Goal: Task Accomplishment & Management: Use online tool/utility

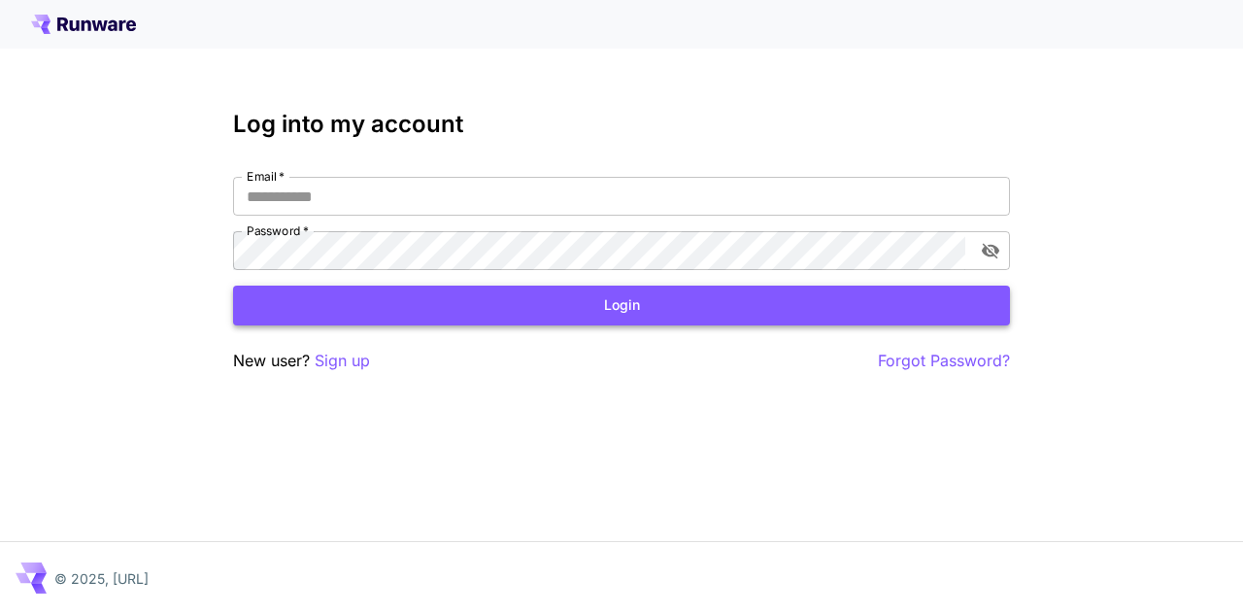
type input "**********"
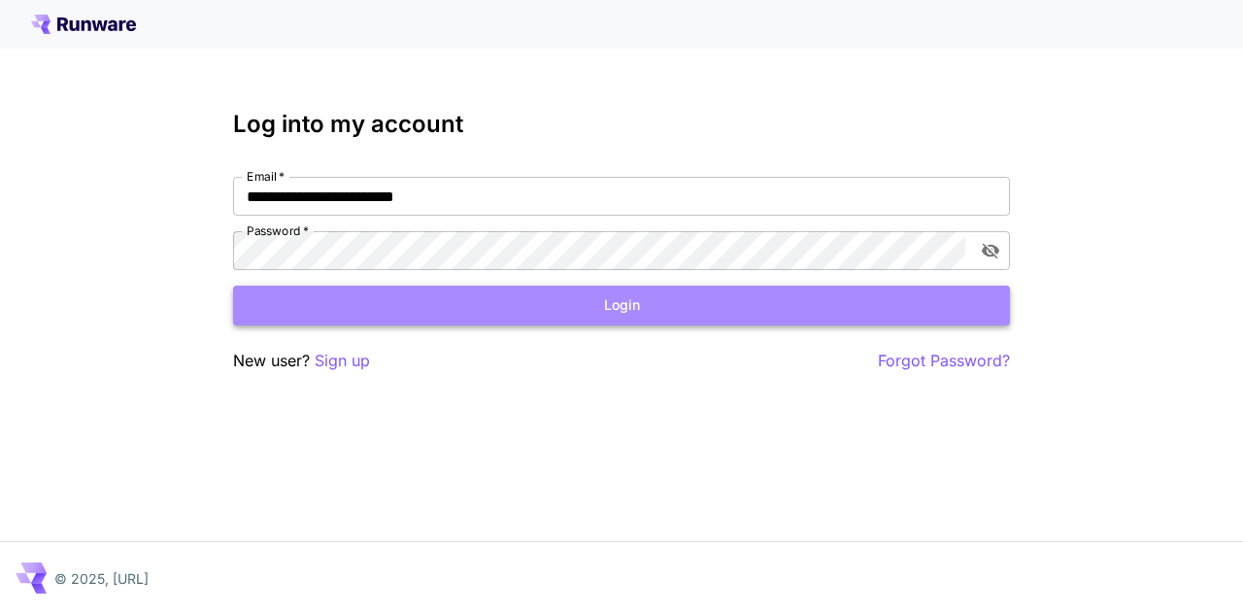
click at [622, 294] on button "Login" at bounding box center [621, 306] width 777 height 40
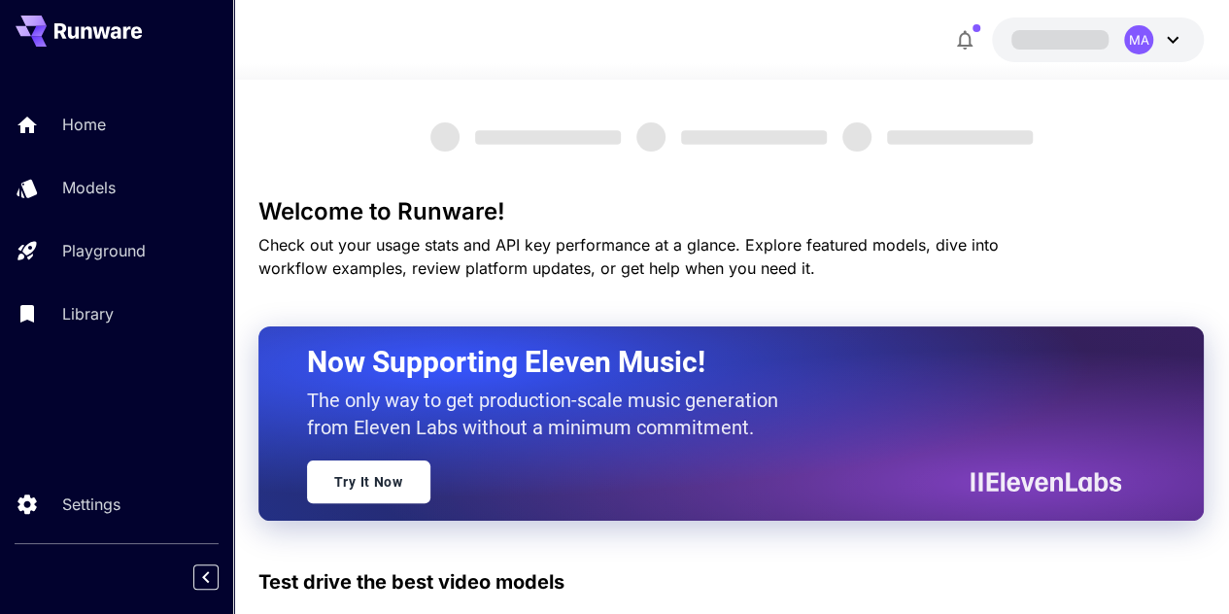
click at [1157, 46] on div "MA" at bounding box center [1154, 39] width 60 height 29
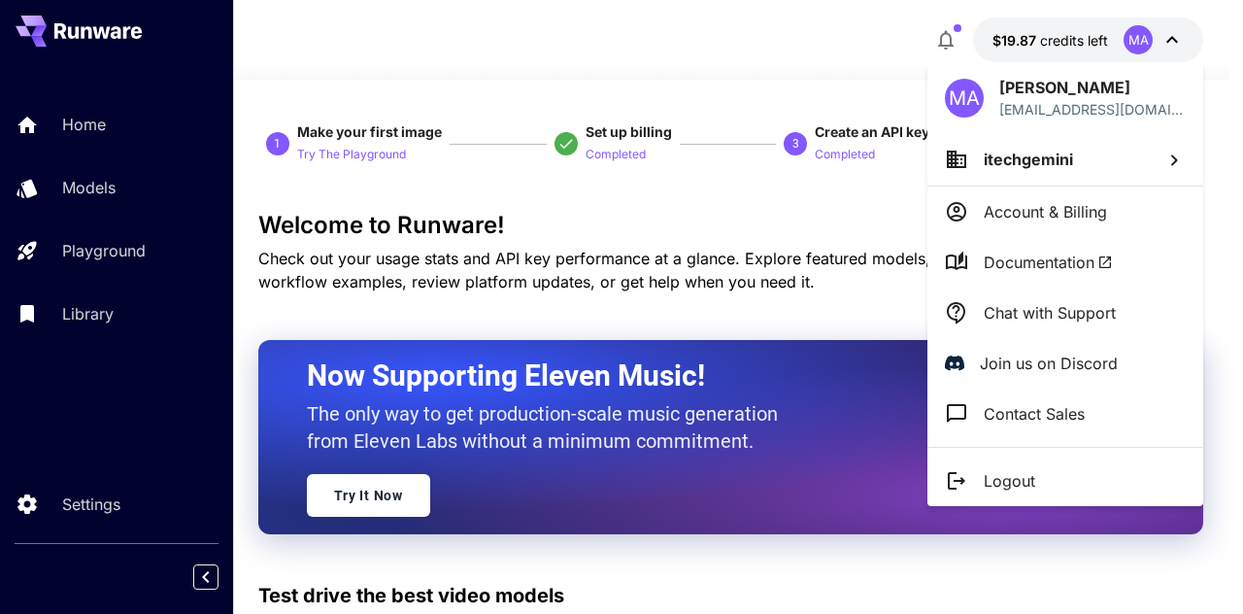
click at [863, 238] on div at bounding box center [621, 307] width 1243 height 614
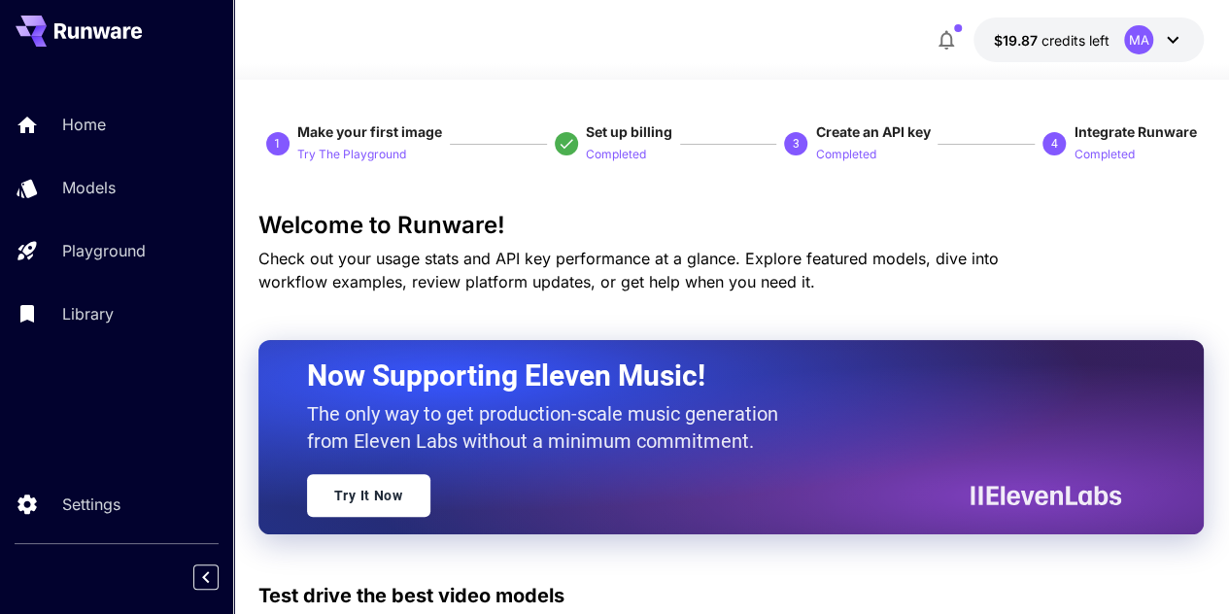
click at [1164, 41] on icon at bounding box center [1172, 39] width 23 height 23
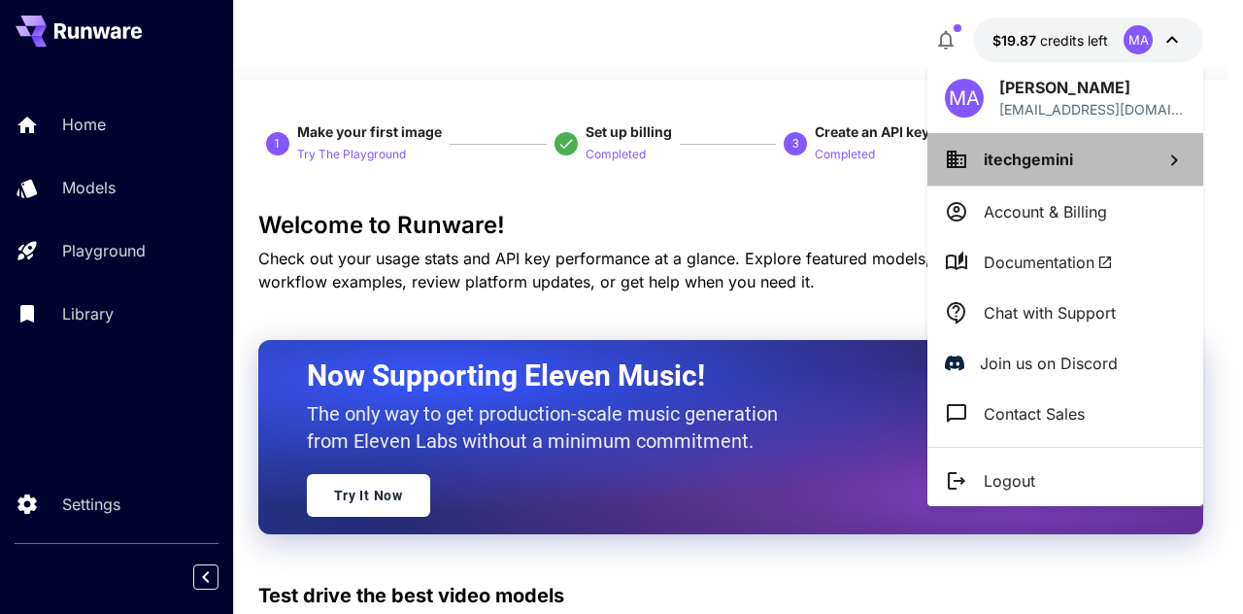
click at [1091, 181] on li "itechgemini" at bounding box center [1066, 159] width 276 height 52
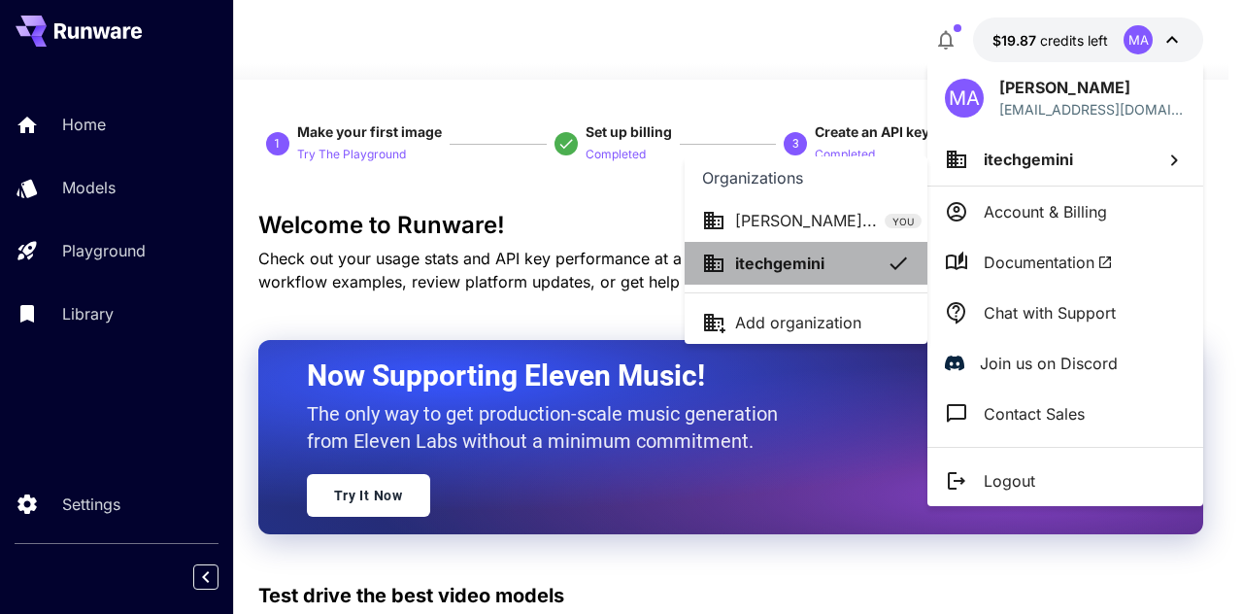
click at [843, 276] on li "itechgemini" at bounding box center [806, 263] width 243 height 43
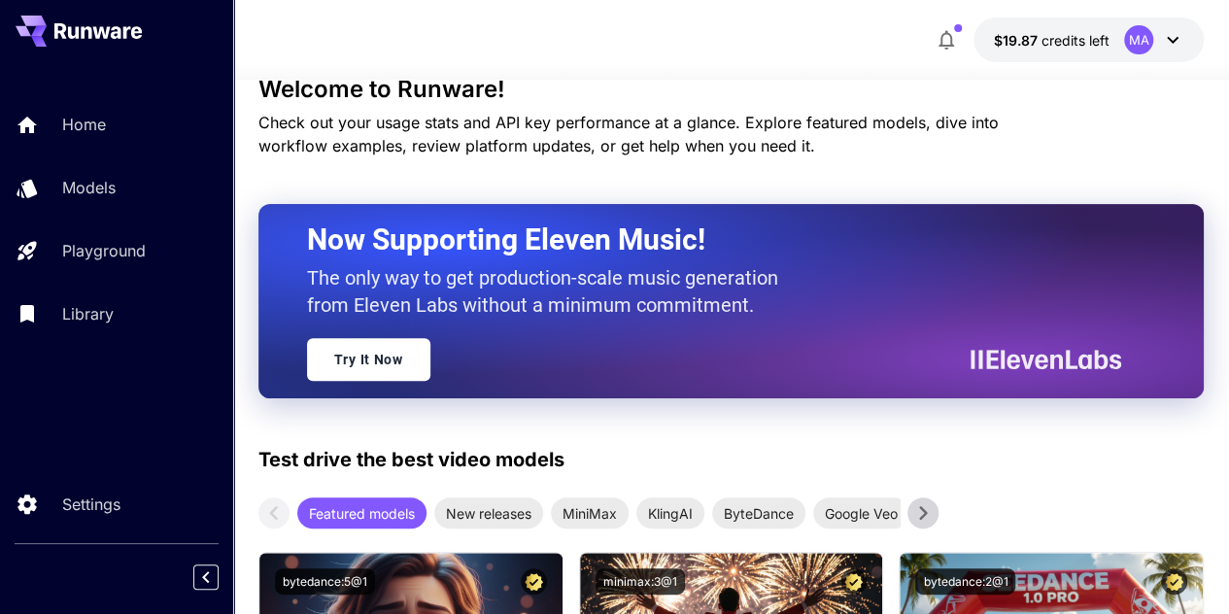
scroll to position [152, 0]
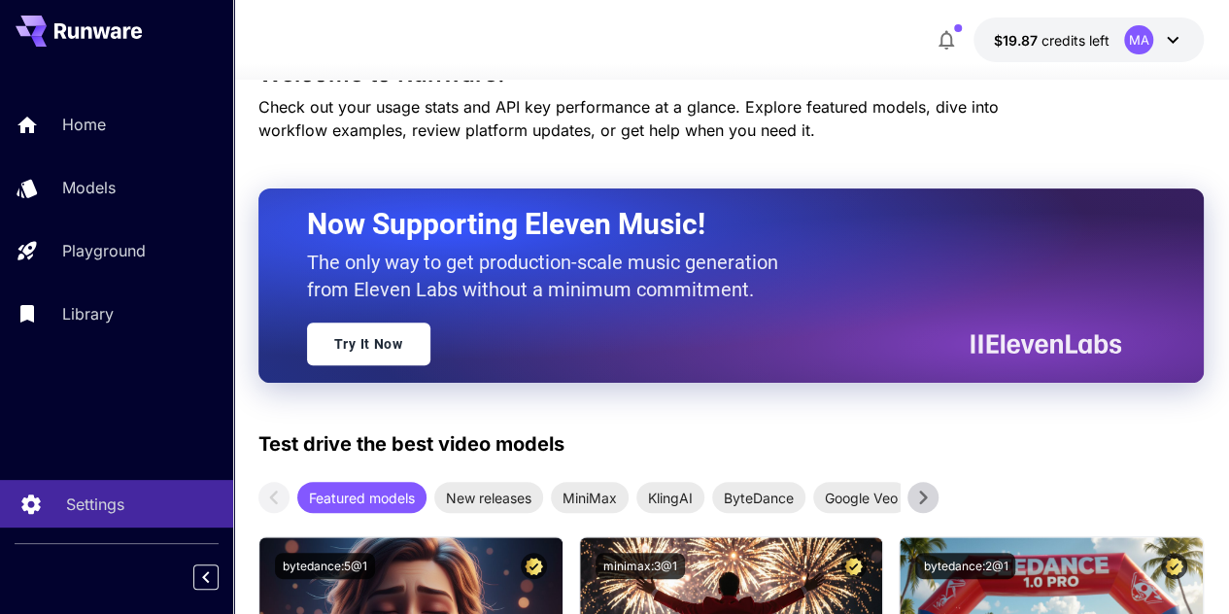
click at [143, 481] on link "Settings" at bounding box center [116, 504] width 233 height 48
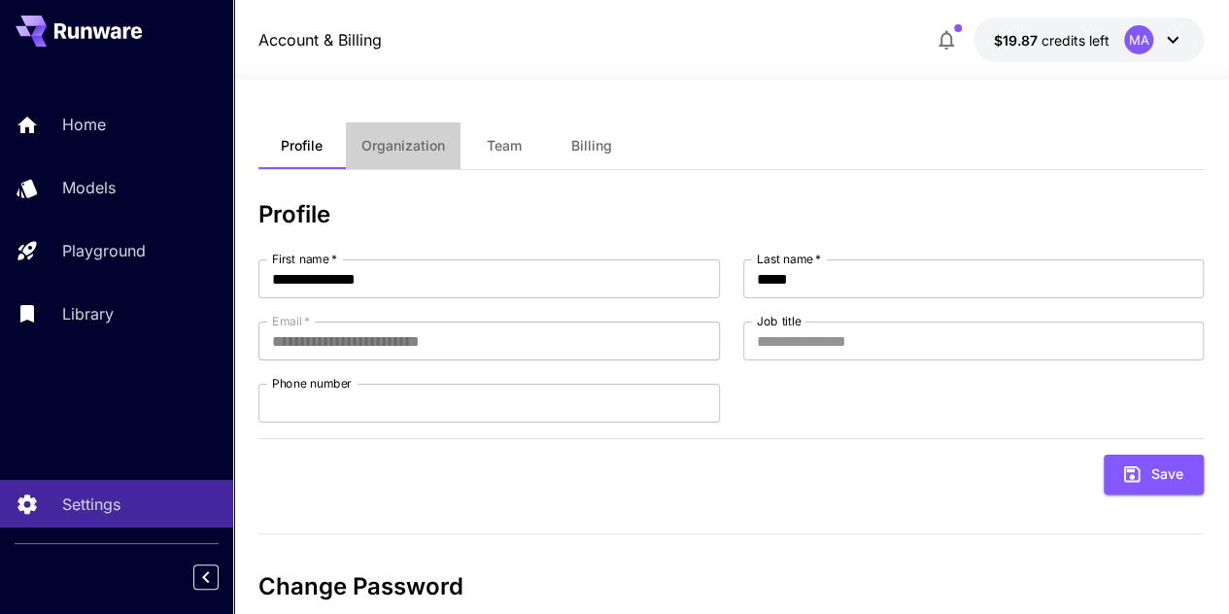
click at [405, 148] on span "Organization" at bounding box center [403, 145] width 84 height 17
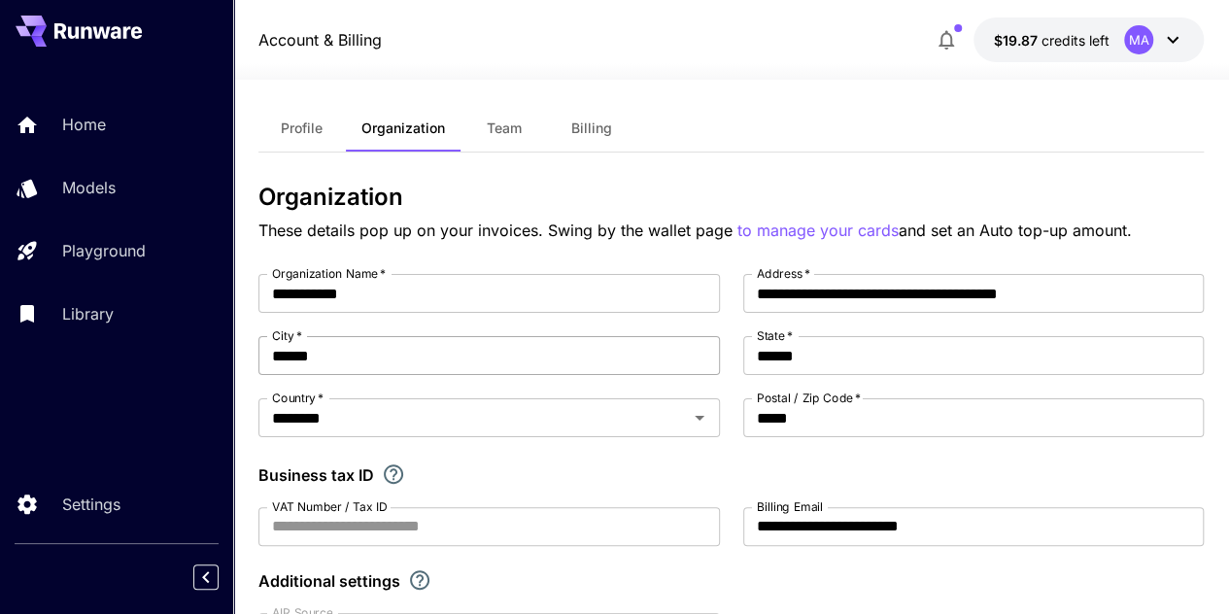
scroll to position [16, 0]
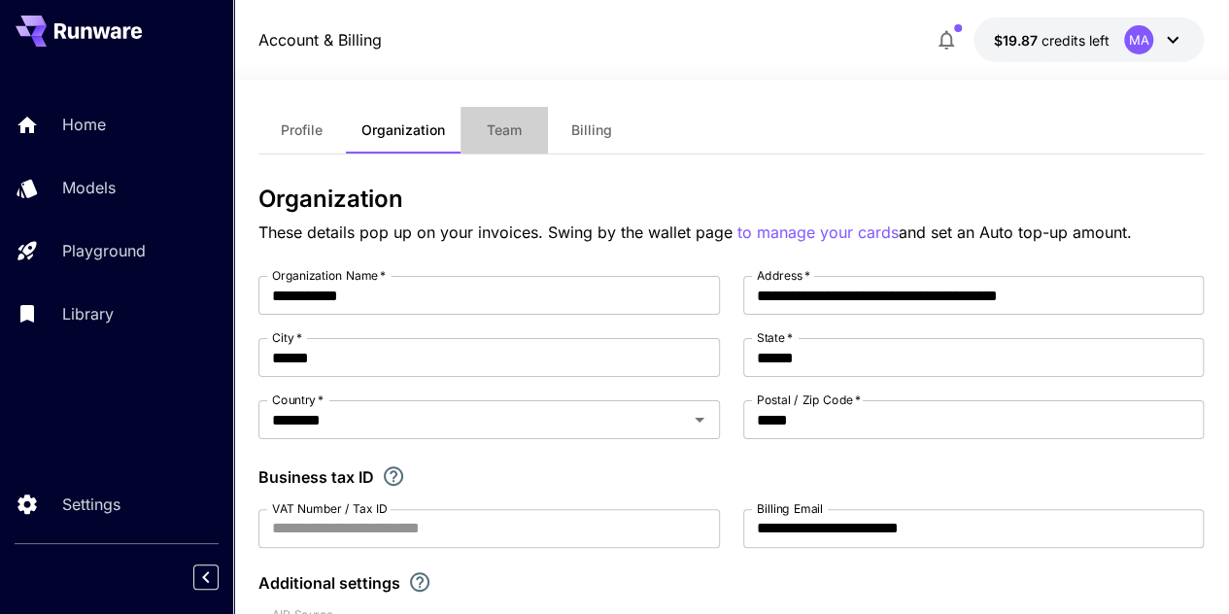
click at [508, 137] on span "Team" at bounding box center [504, 129] width 35 height 17
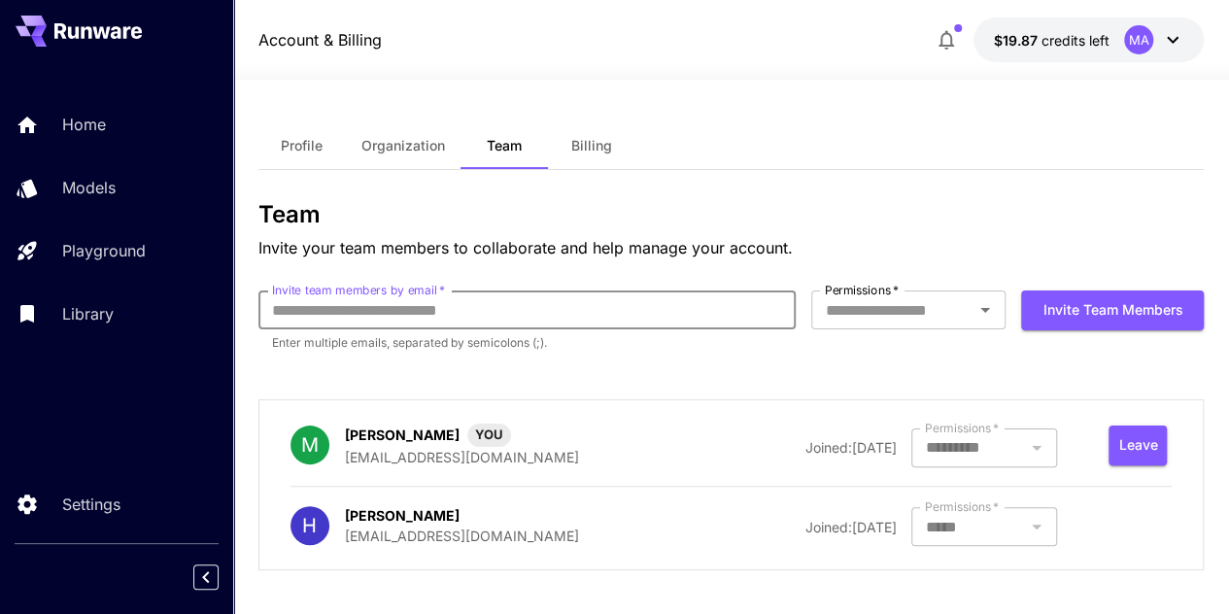
click at [426, 304] on input "Invite team members by email   *" at bounding box center [527, 309] width 538 height 39
type input "*"
type input "**********"
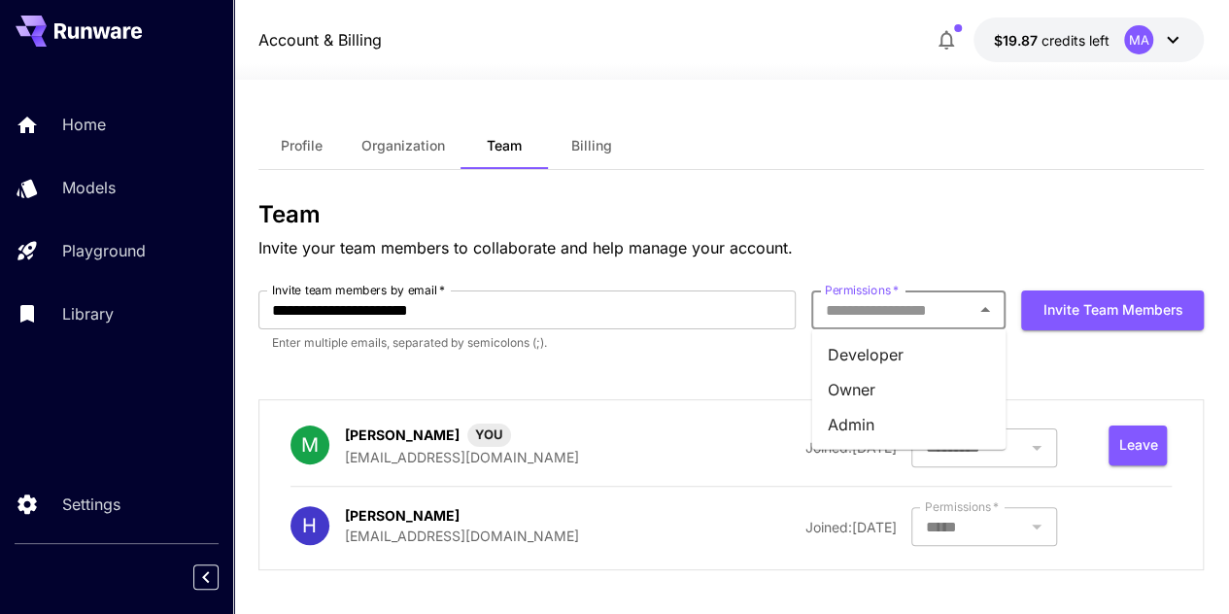
click at [832, 310] on input "Permissions   *" at bounding box center [892, 309] width 151 height 27
click at [876, 379] on li "Owner" at bounding box center [908, 389] width 194 height 35
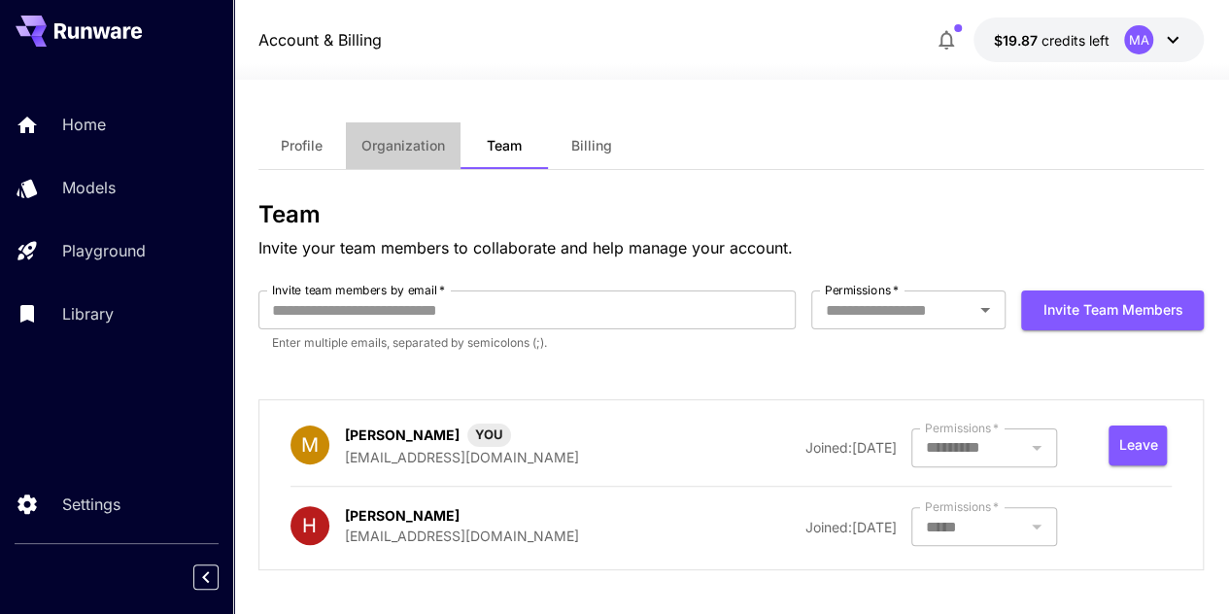
click at [404, 150] on span "Organization" at bounding box center [403, 145] width 84 height 17
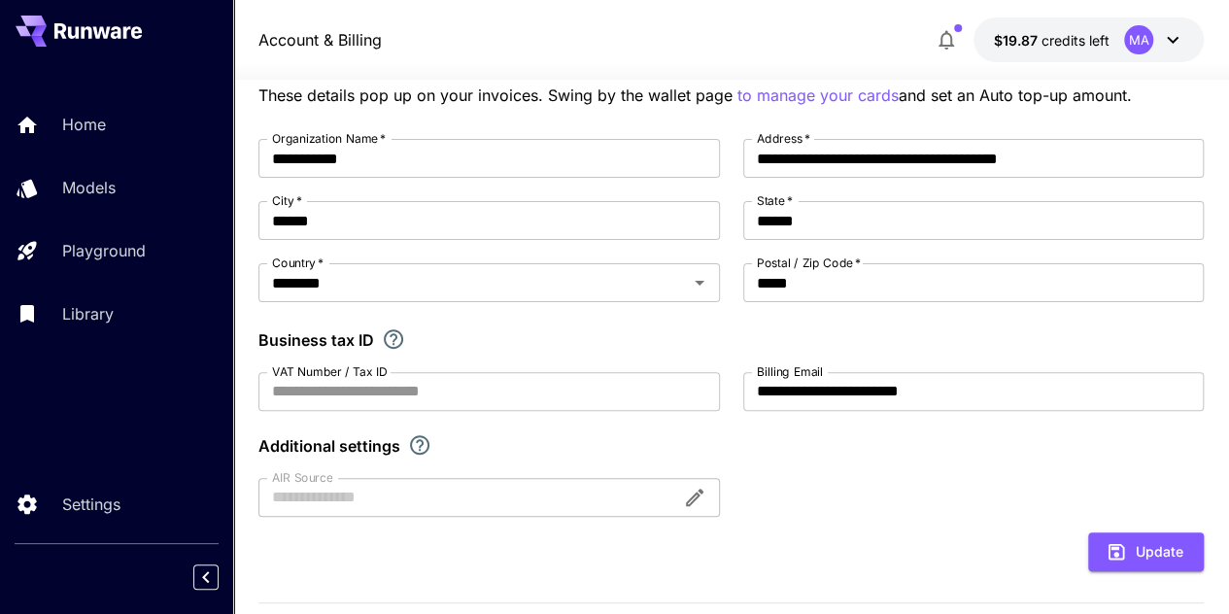
scroll to position [153, 0]
click at [410, 243] on div "**********" at bounding box center [731, 327] width 946 height 378
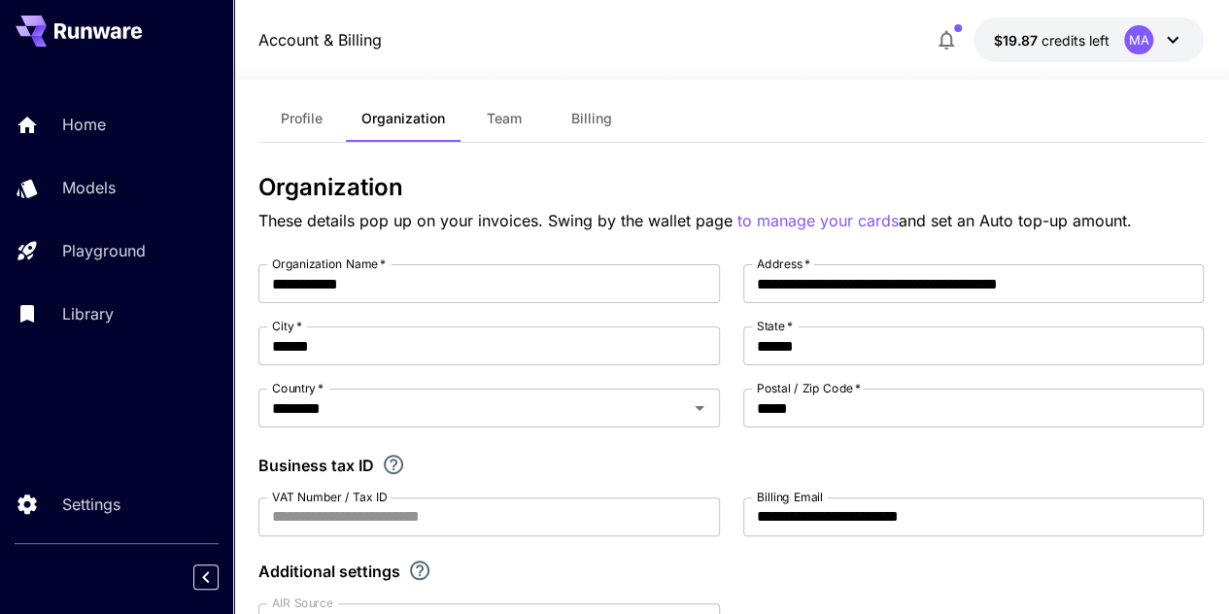
scroll to position [0, 0]
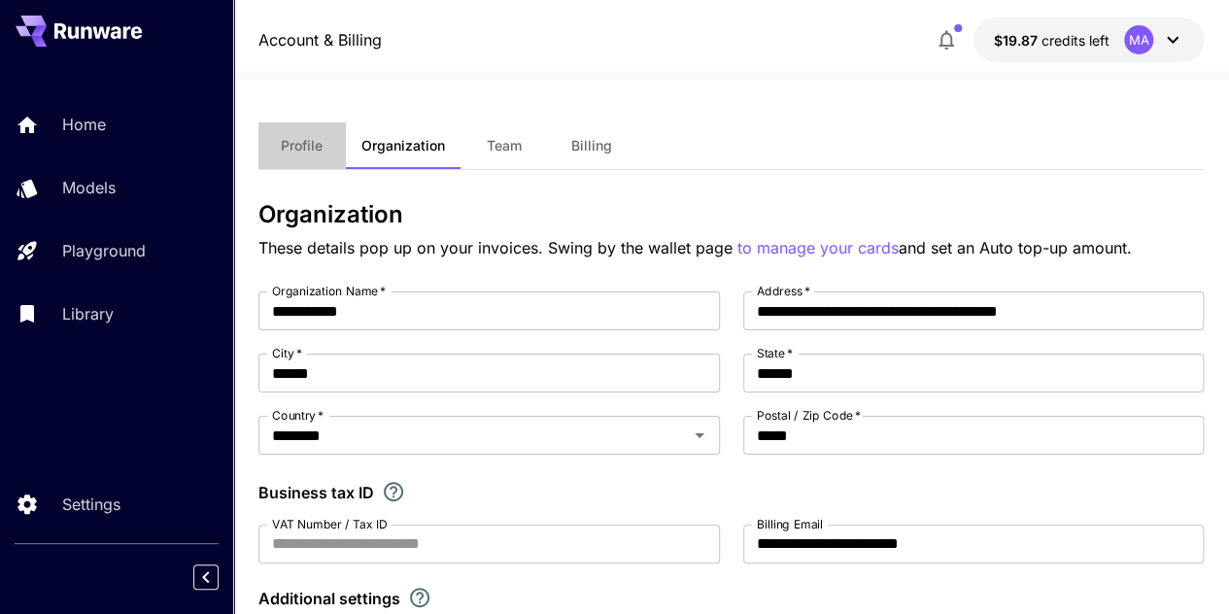
click at [317, 142] on span "Profile" at bounding box center [302, 145] width 42 height 17
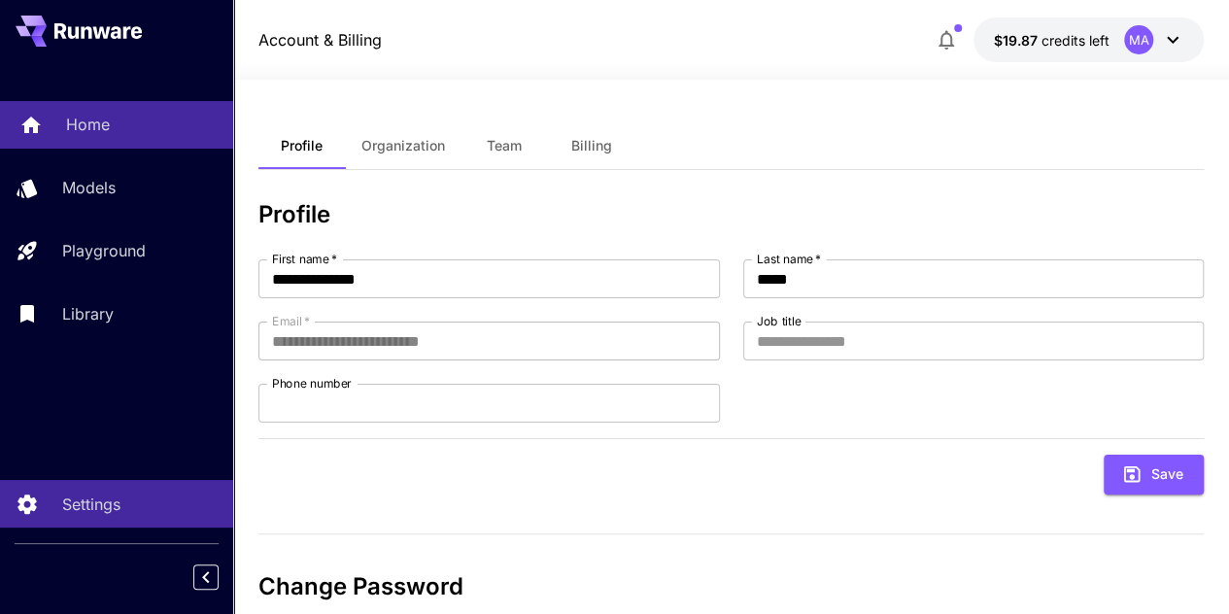
click at [103, 118] on p "Home" at bounding box center [88, 124] width 44 height 23
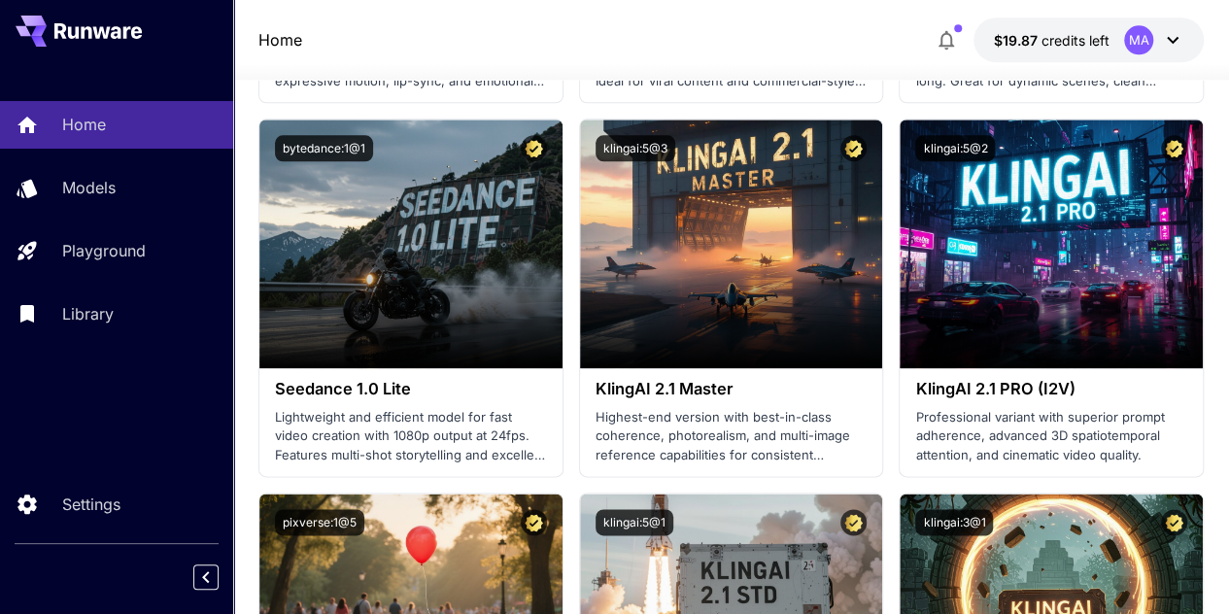
scroll to position [947, 0]
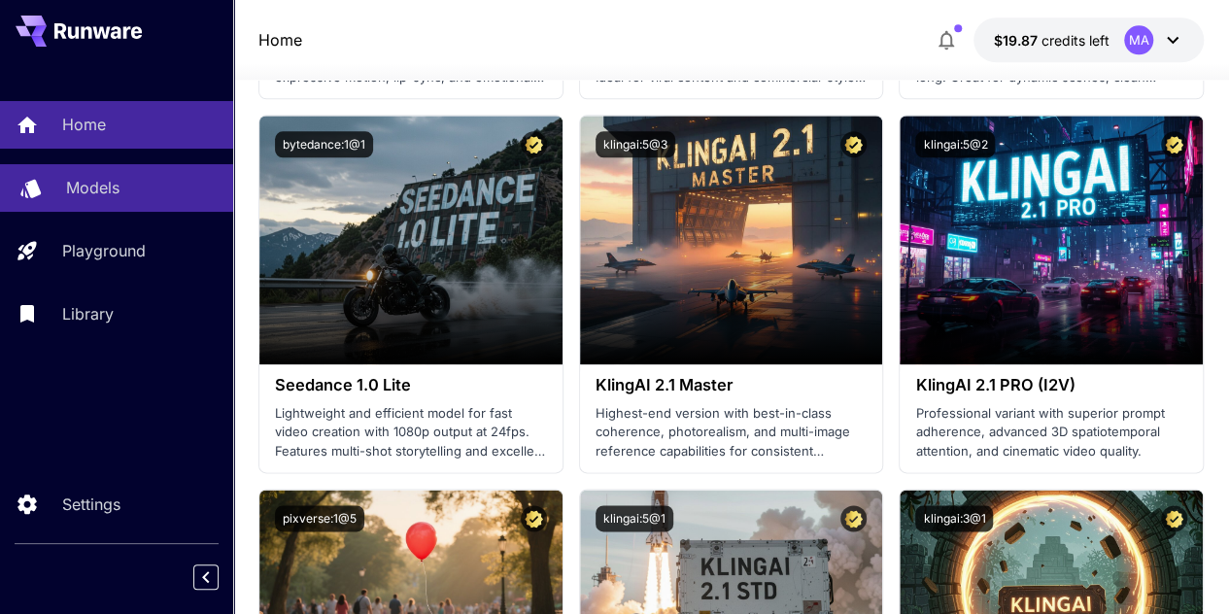
click at [171, 180] on div "Models" at bounding box center [142, 187] width 152 height 23
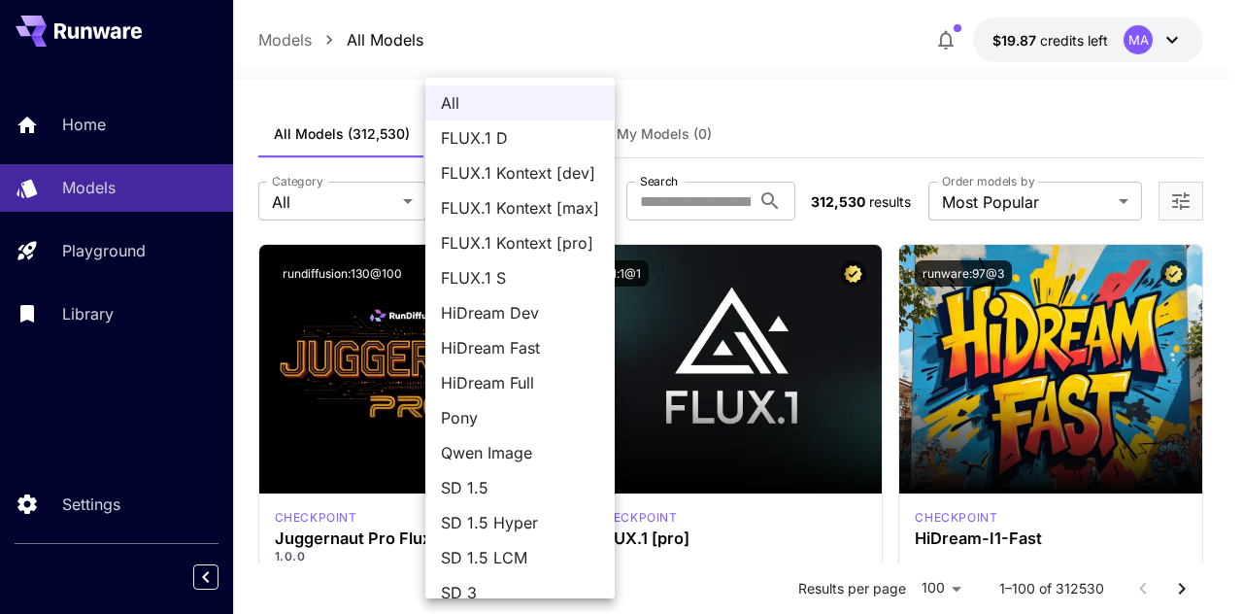
click at [725, 79] on div at bounding box center [621, 307] width 1243 height 614
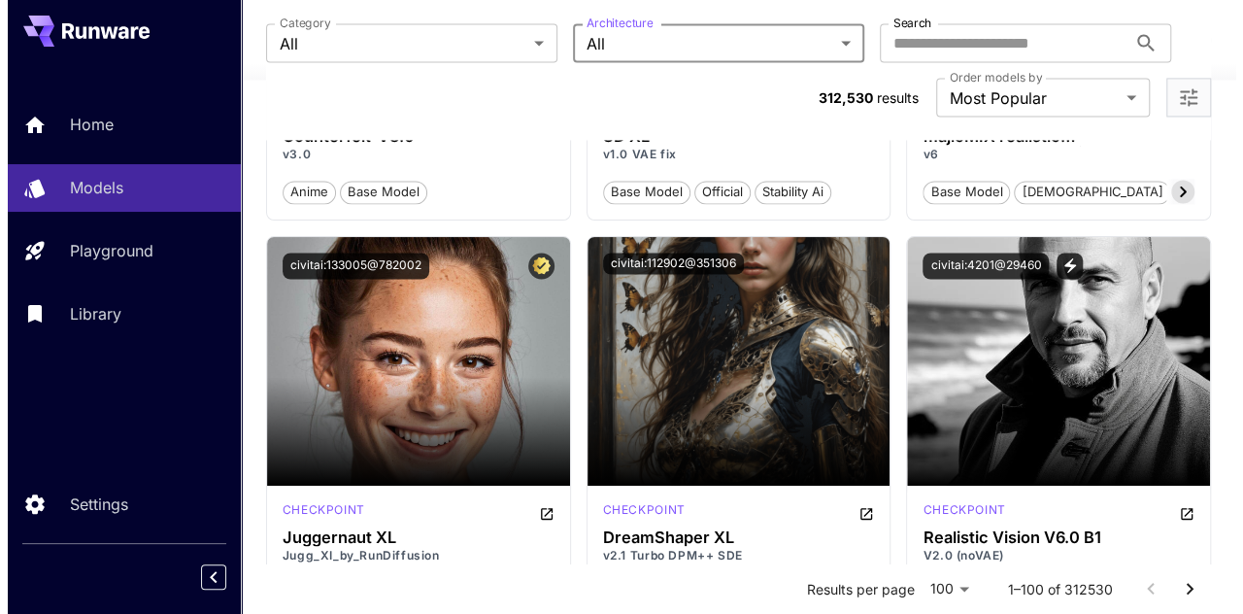
scroll to position [5216, 0]
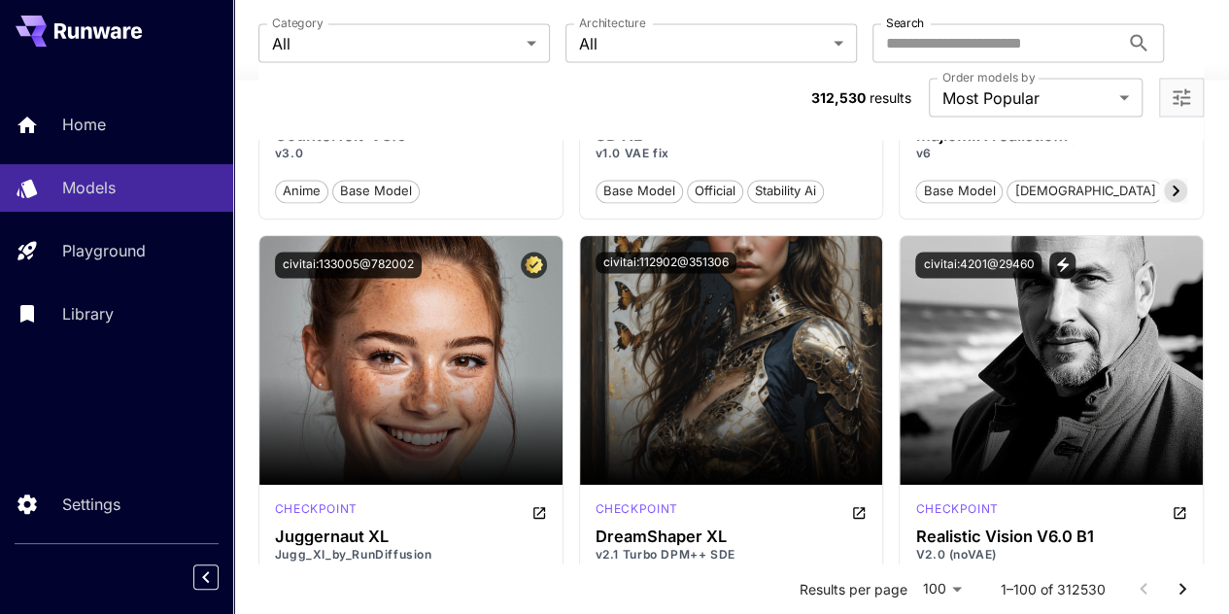
click at [622, 585] on div "Results per page 100 *** 1–100 of 312530" at bounding box center [731, 588] width 946 height 51
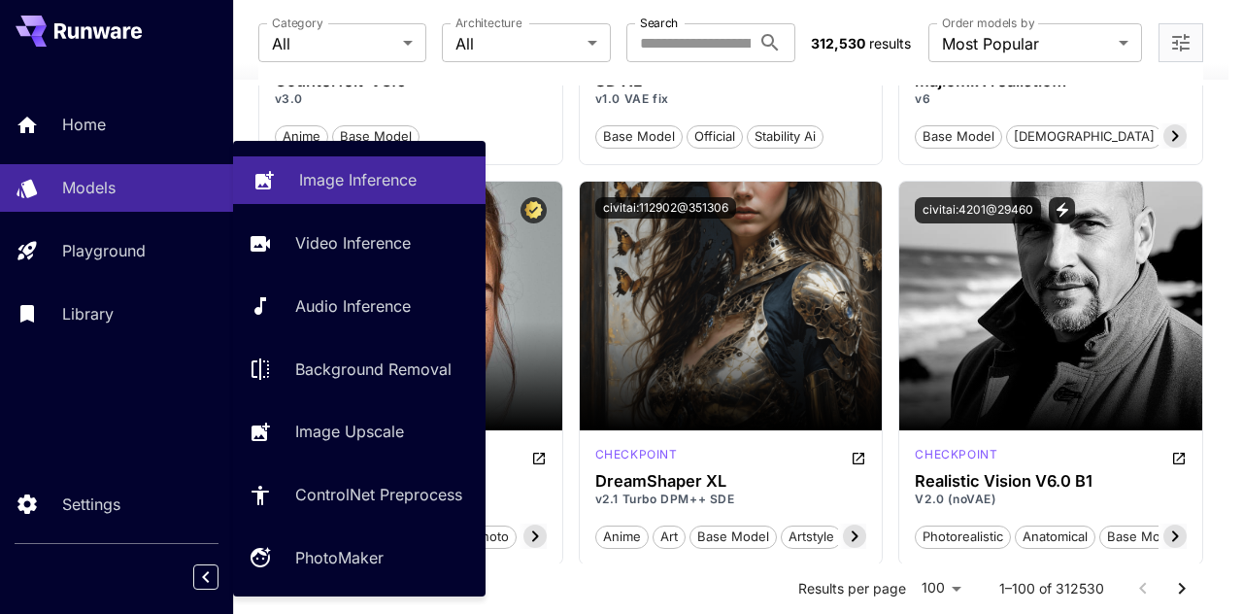
click at [315, 178] on p "Image Inference" at bounding box center [358, 179] width 118 height 23
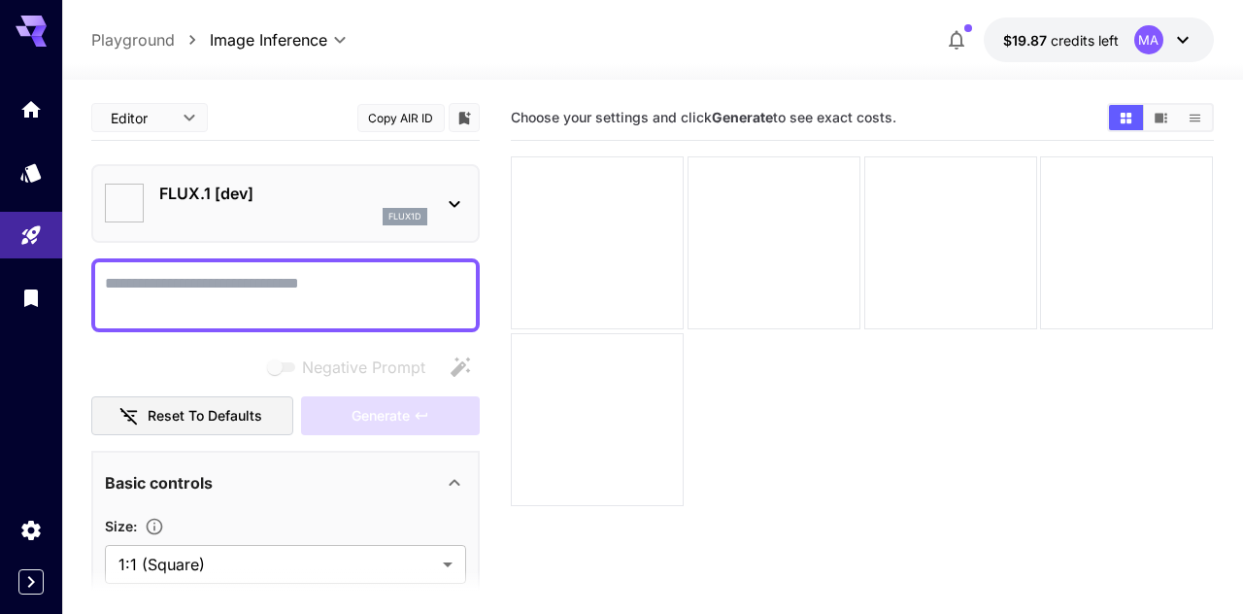
type input "**********"
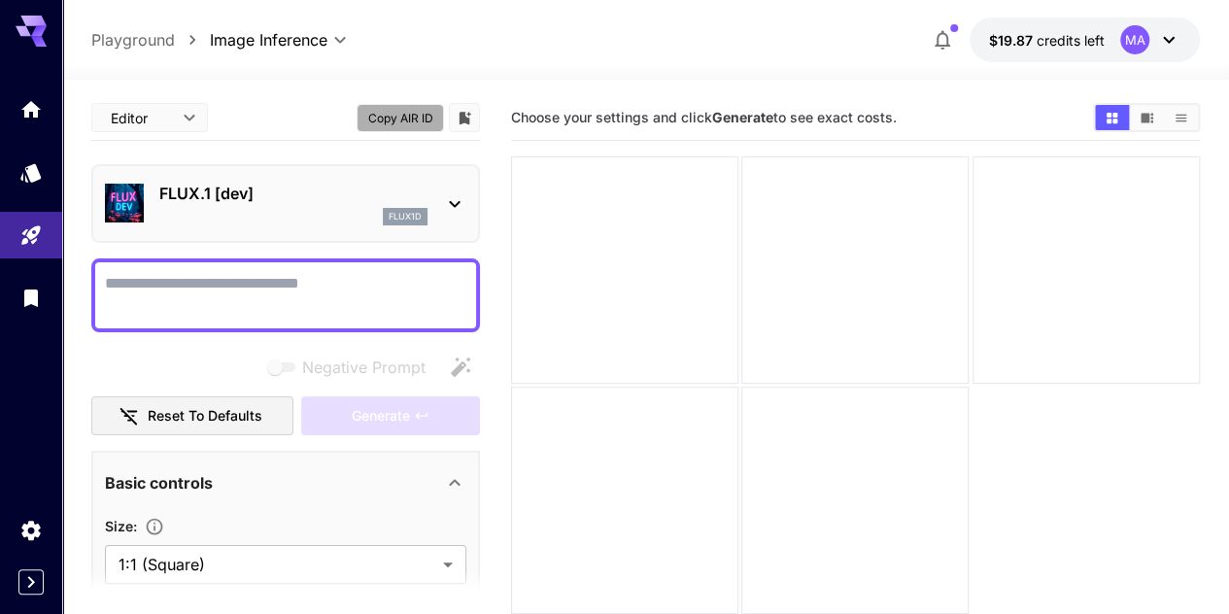
click at [416, 122] on button "Copy AIR ID" at bounding box center [400, 118] width 87 height 28
click at [1163, 44] on icon at bounding box center [1168, 39] width 23 height 23
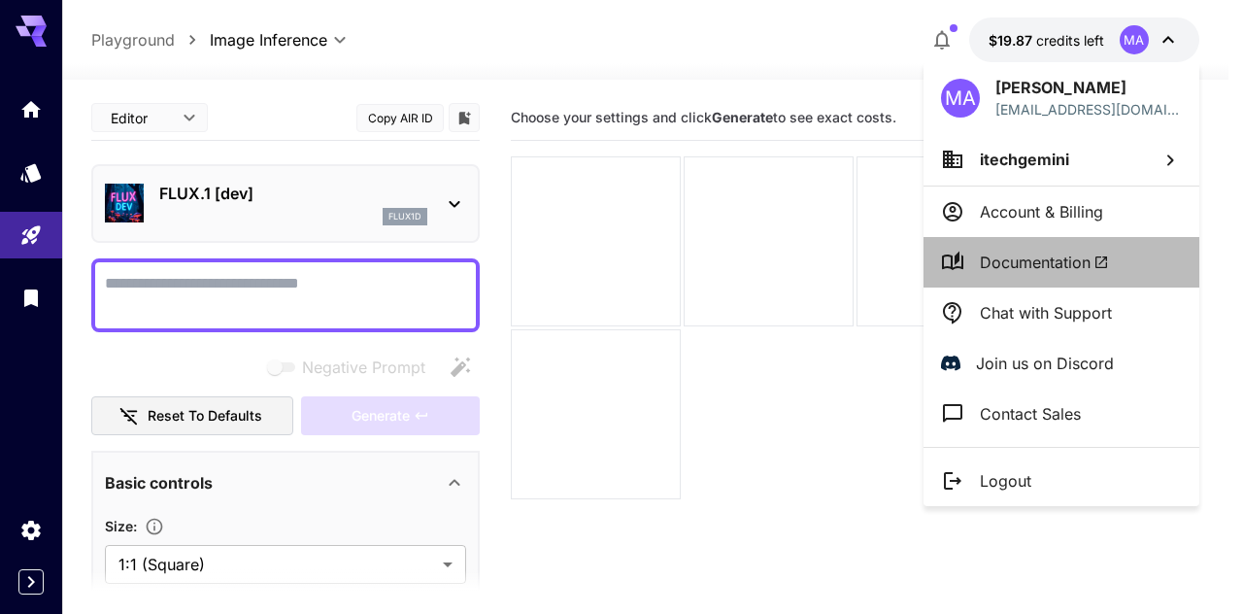
click at [1041, 274] on span "Documentation" at bounding box center [1044, 262] width 129 height 23
